Goal: Find specific page/section: Find specific page/section

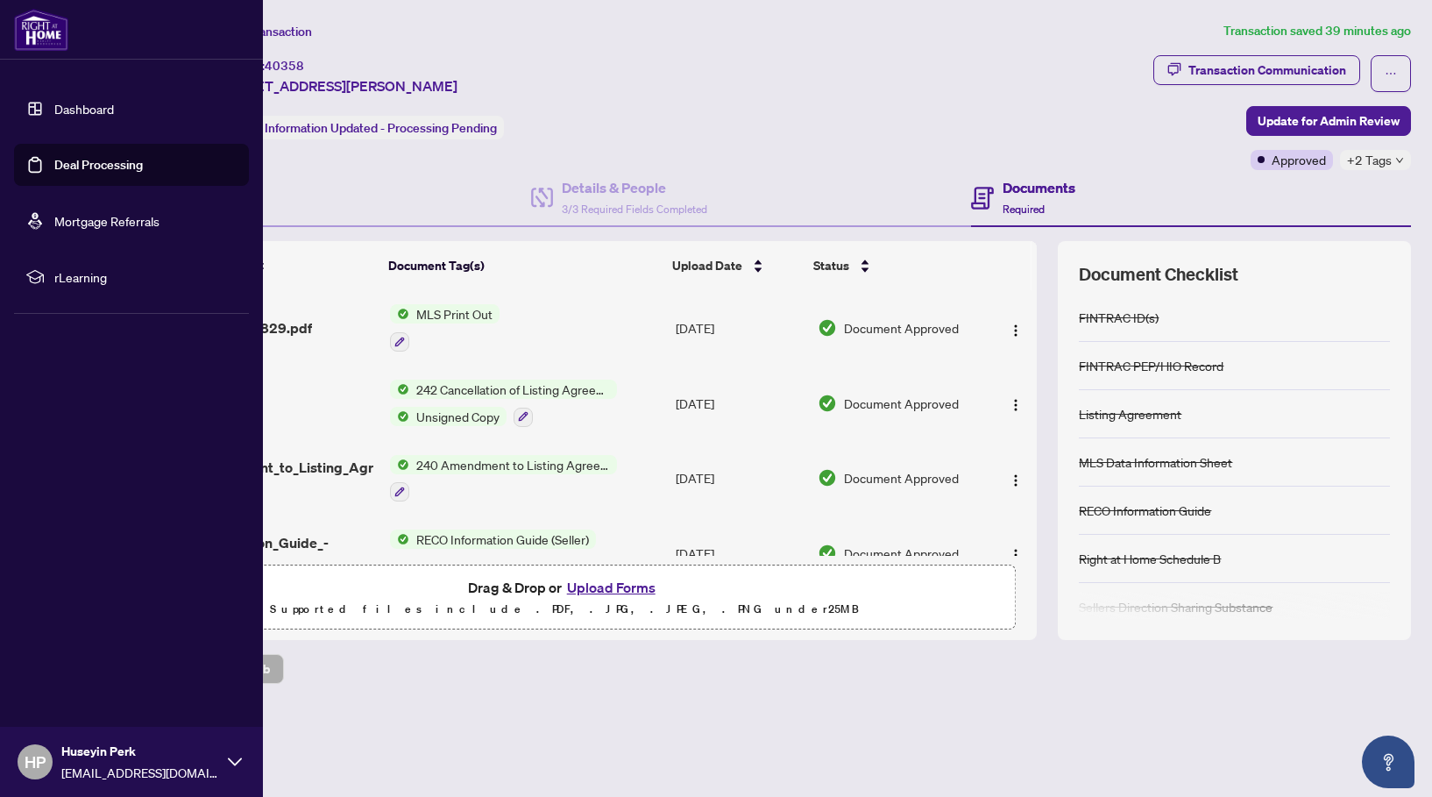
click at [43, 28] on img at bounding box center [41, 30] width 54 height 42
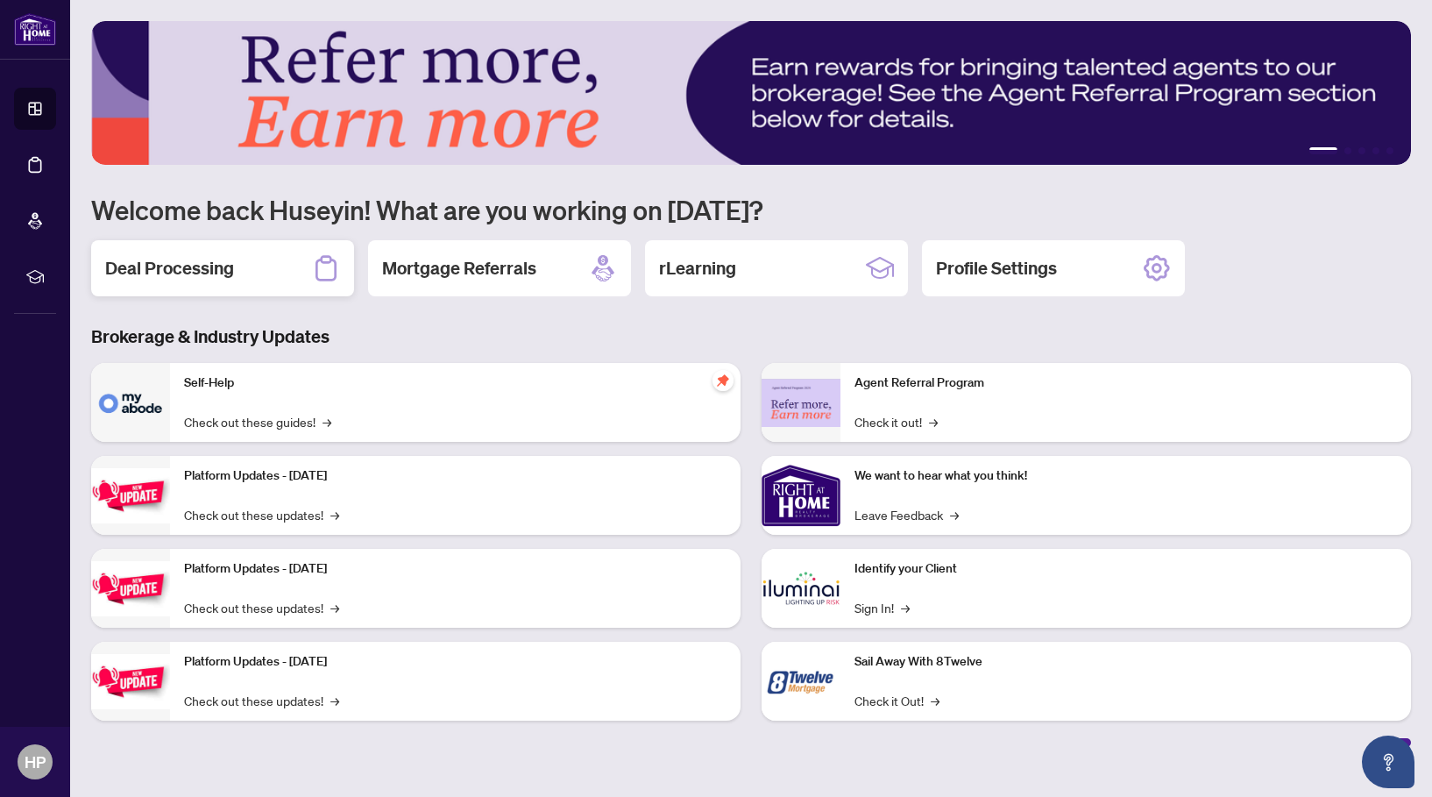
click at [193, 267] on h2 "Deal Processing" at bounding box center [169, 268] width 129 height 25
click at [228, 266] on h2 "Deal Processing" at bounding box center [169, 268] width 129 height 25
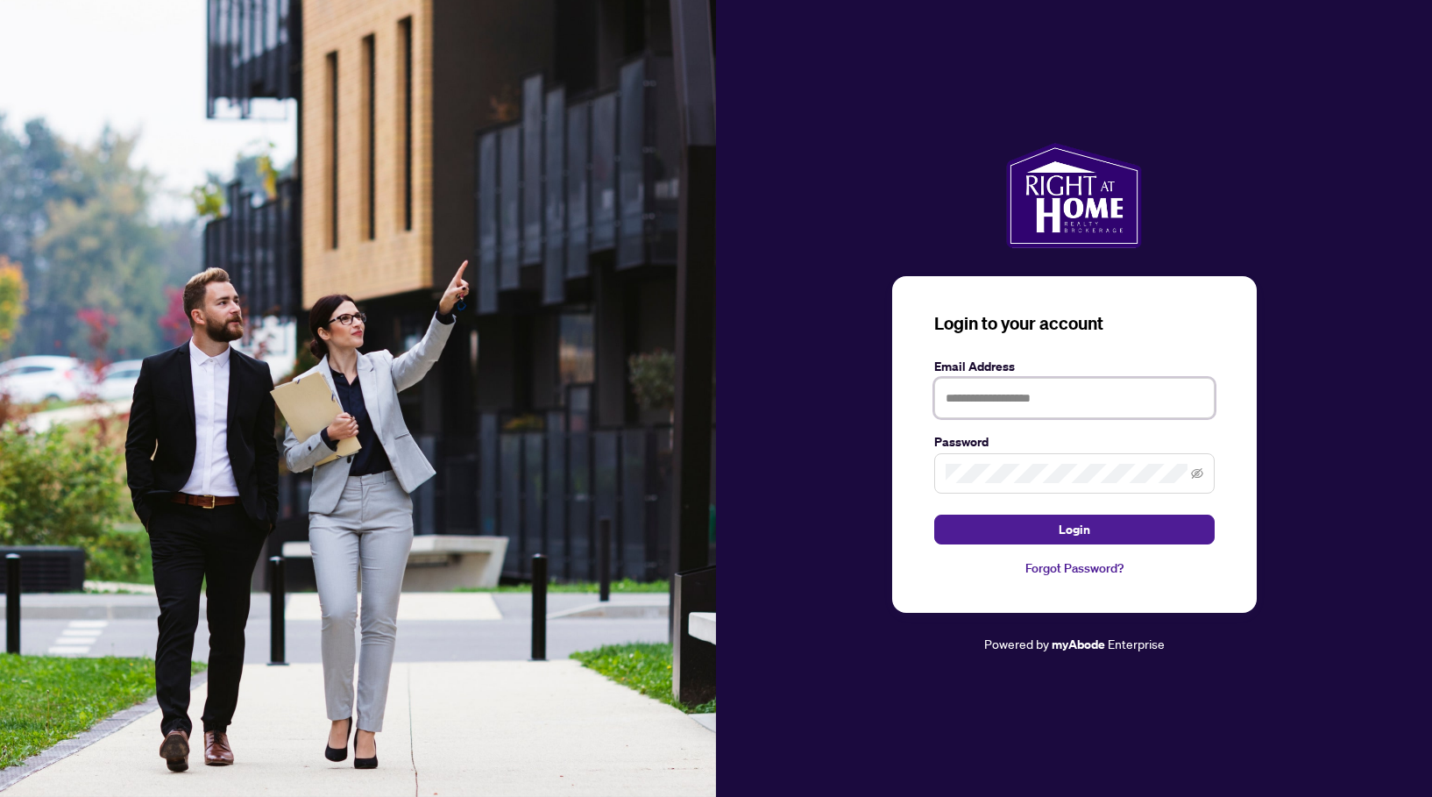
click at [1018, 399] on input "text" at bounding box center [1075, 398] width 281 height 40
type input "**********"
click at [1033, 522] on button "Login" at bounding box center [1075, 530] width 281 height 30
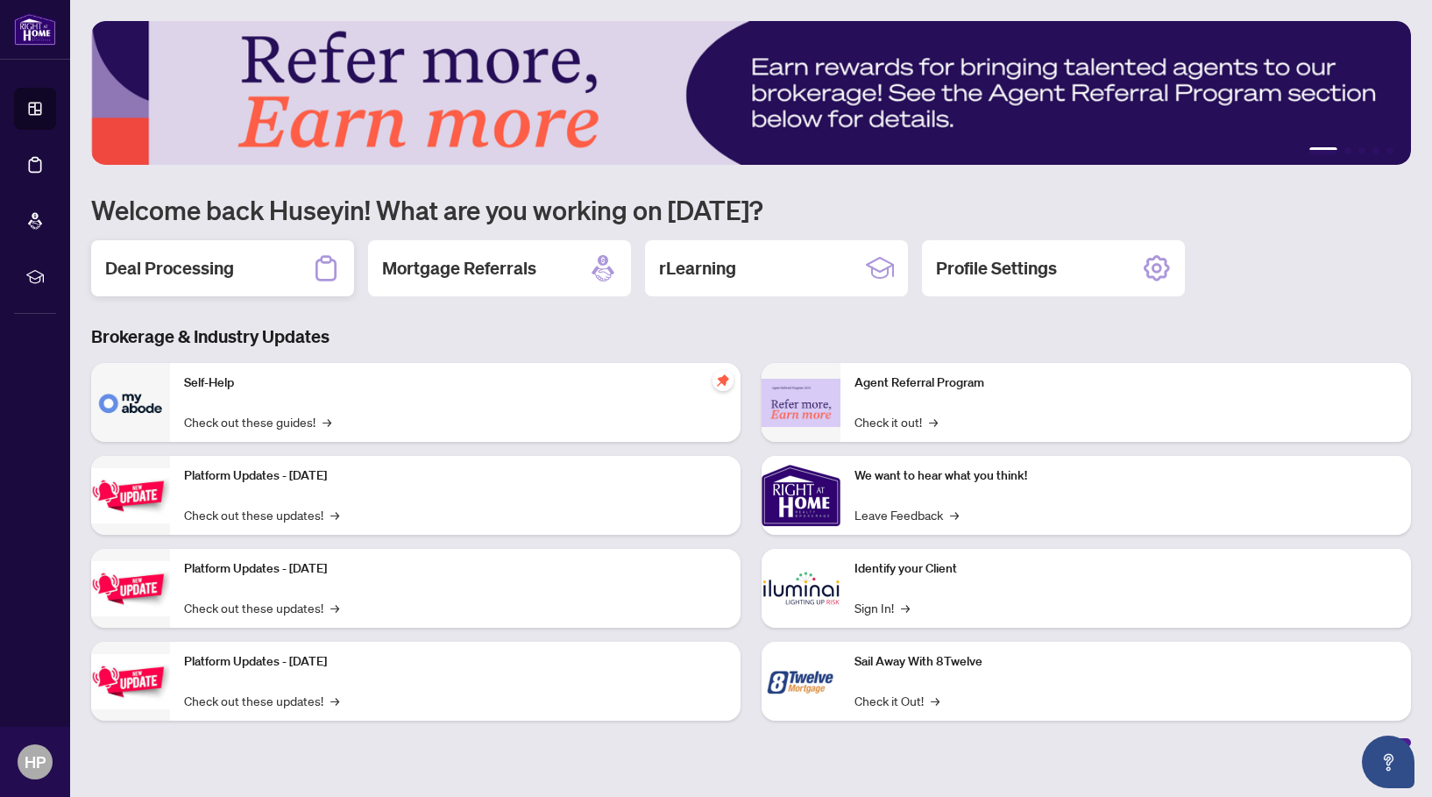
click at [267, 264] on div "Deal Processing" at bounding box center [222, 268] width 263 height 56
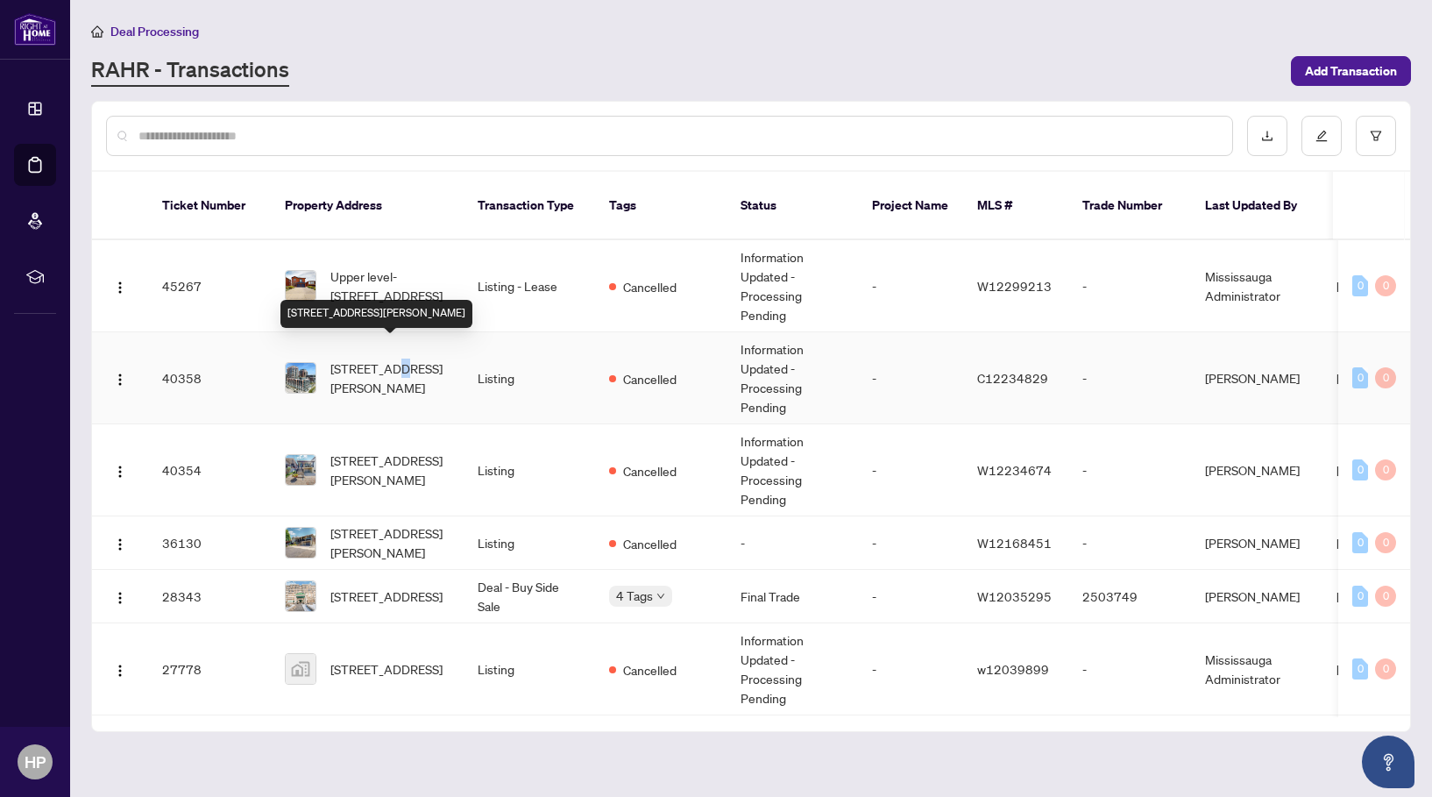
click at [397, 359] on span "[STREET_ADDRESS][PERSON_NAME]" at bounding box center [390, 378] width 119 height 39
